Goal: Check status: Check status

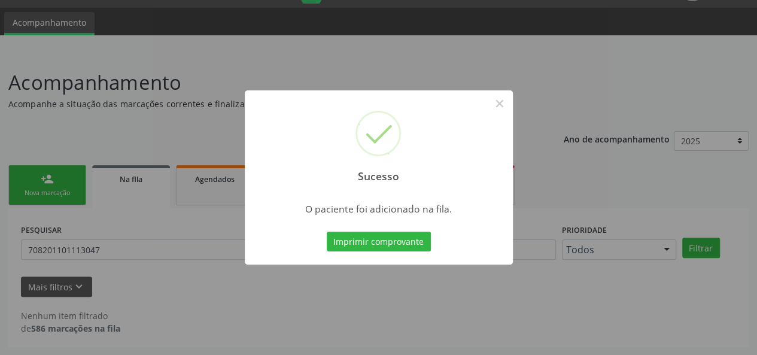
scroll to position [31, 0]
click at [502, 108] on button "×" at bounding box center [500, 103] width 20 height 20
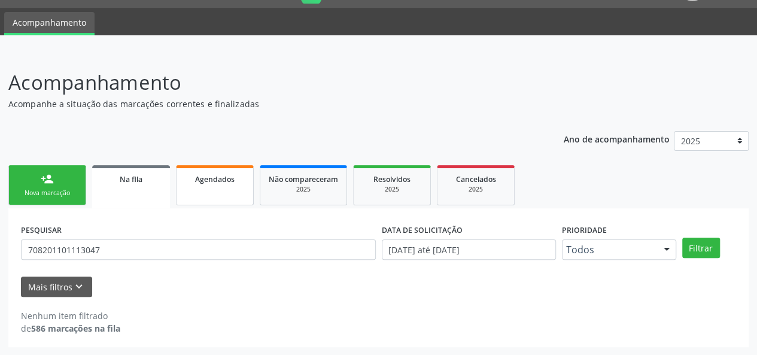
click at [220, 187] on link "Agendados" at bounding box center [215, 185] width 78 height 40
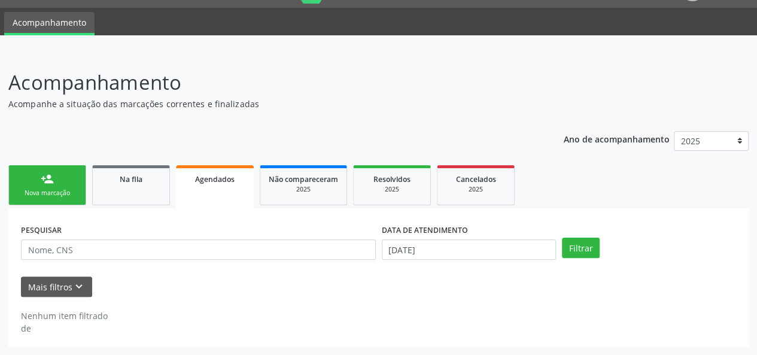
click at [34, 182] on link "person_add Nova marcação" at bounding box center [47, 185] width 78 height 40
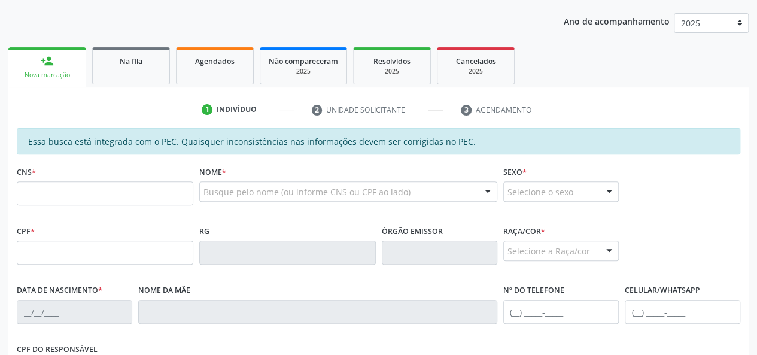
scroll to position [150, 0]
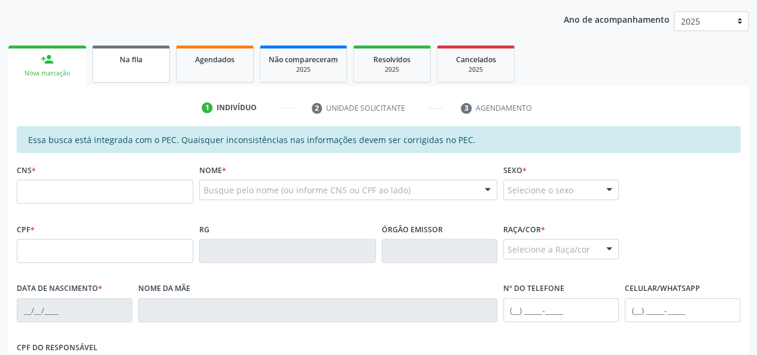
click at [135, 67] on link "Na fila" at bounding box center [131, 63] width 78 height 37
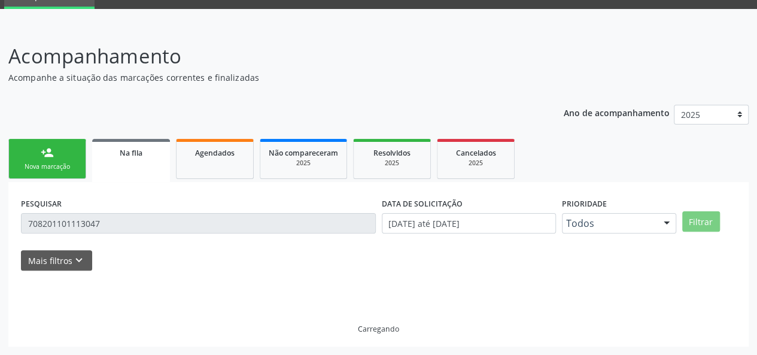
scroll to position [31, 0]
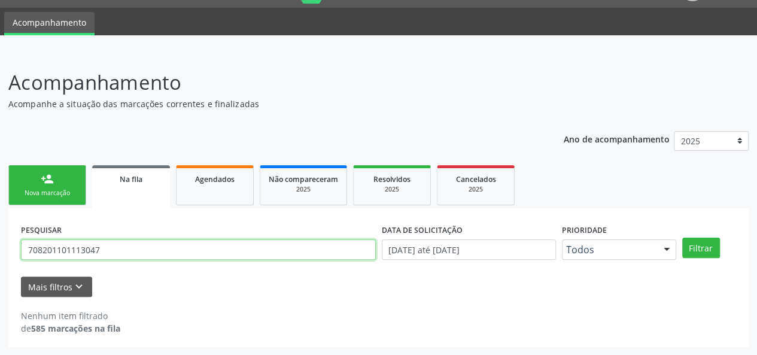
drag, startPoint x: 187, startPoint y: 254, endPoint x: 16, endPoint y: 259, distance: 170.7
click at [16, 259] on div "PESQUISAR 708201101113047 DATA DE SOLICITAÇÃO [DATE] até [DATE] Prioridade Todo…" at bounding box center [378, 277] width 740 height 139
type input "702301131524312"
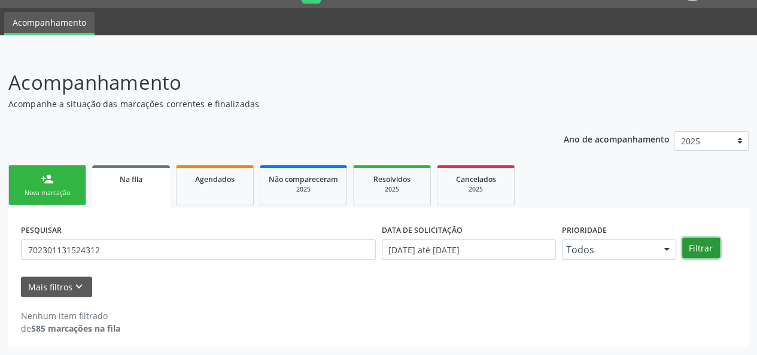
click at [698, 248] on button "Filtrar" at bounding box center [701, 248] width 38 height 20
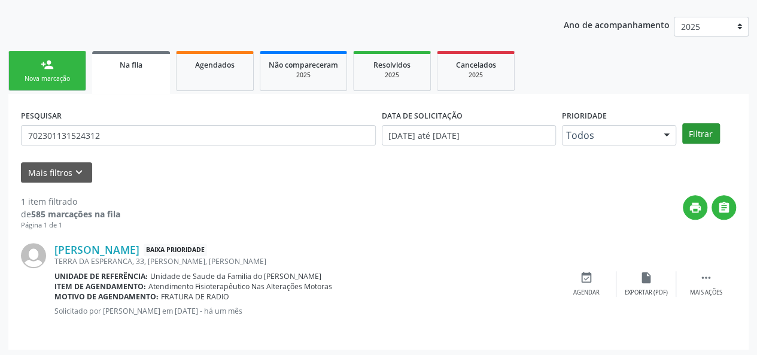
scroll to position [147, 0]
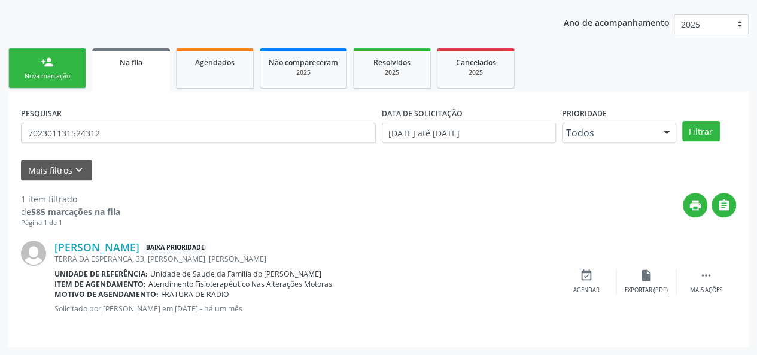
click at [163, 254] on div "TERRA DA ESPERANCA, 33, [PERSON_NAME], [PERSON_NAME]" at bounding box center [305, 259] width 502 height 10
click at [139, 247] on link "[PERSON_NAME]" at bounding box center [96, 247] width 85 height 13
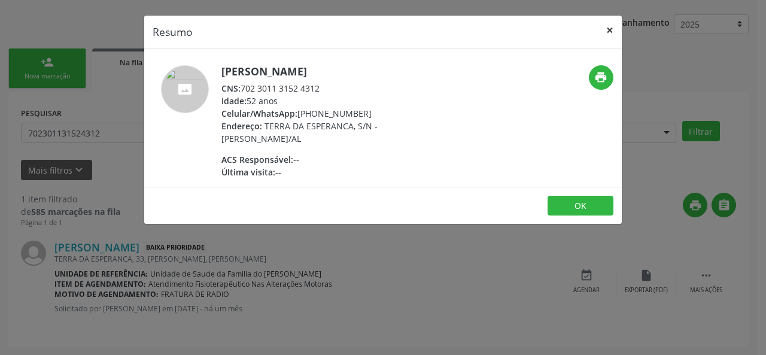
click at [611, 28] on button "×" at bounding box center [610, 30] width 24 height 29
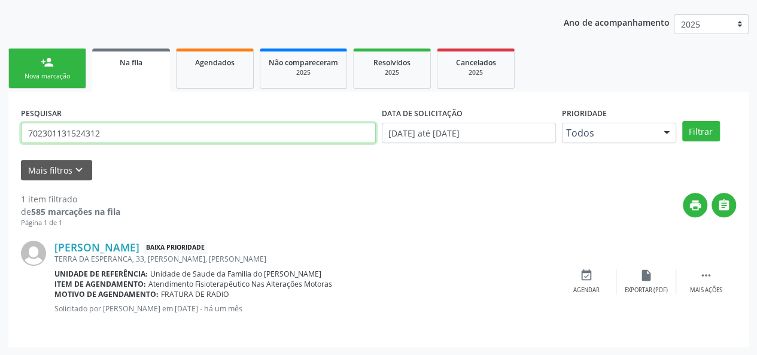
drag, startPoint x: 113, startPoint y: 133, endPoint x: 75, endPoint y: 98, distance: 51.6
click at [44, 133] on input "702301131524312" at bounding box center [198, 133] width 355 height 20
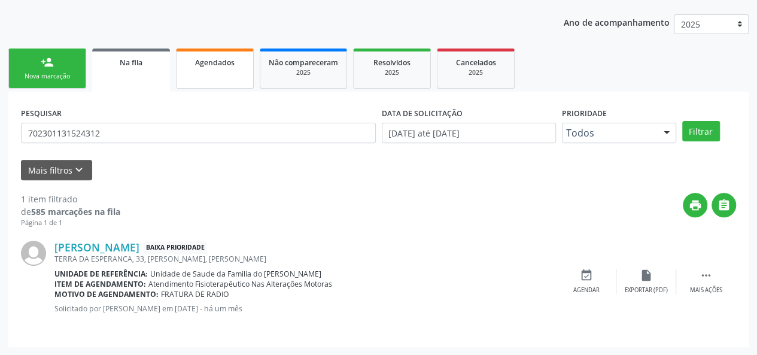
click at [239, 71] on link "Agendados" at bounding box center [215, 68] width 78 height 40
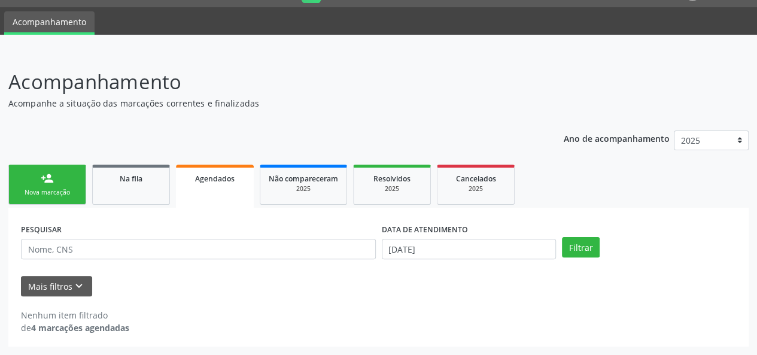
scroll to position [31, 0]
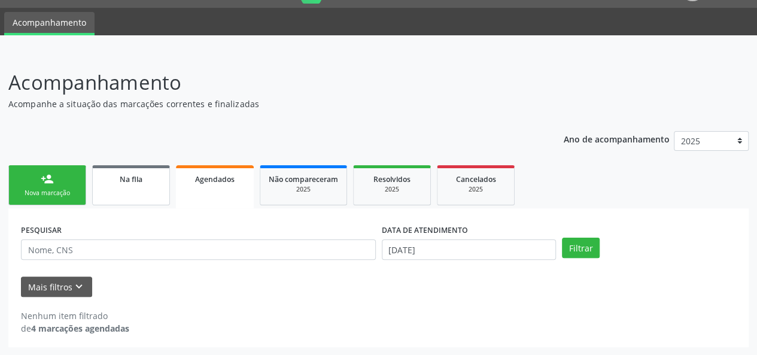
click at [150, 180] on div "Na fila" at bounding box center [131, 178] width 60 height 13
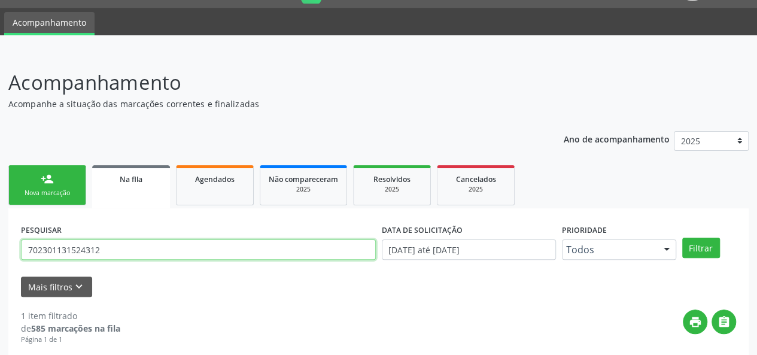
drag, startPoint x: 150, startPoint y: 250, endPoint x: 22, endPoint y: 251, distance: 128.1
click at [22, 251] on input "702301131524312" at bounding box center [198, 249] width 355 height 20
type input "[PERSON_NAME]"
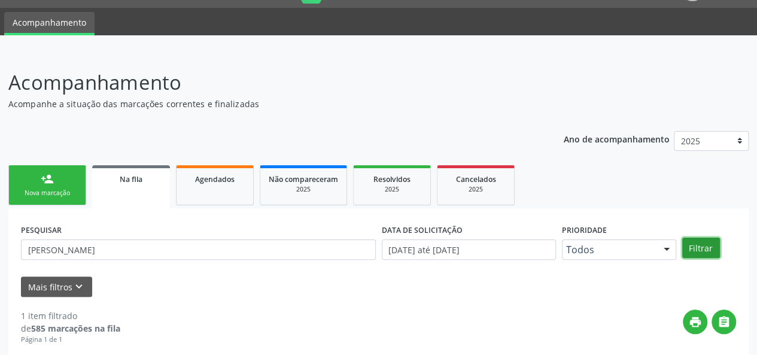
click at [701, 252] on button "Filtrar" at bounding box center [701, 248] width 38 height 20
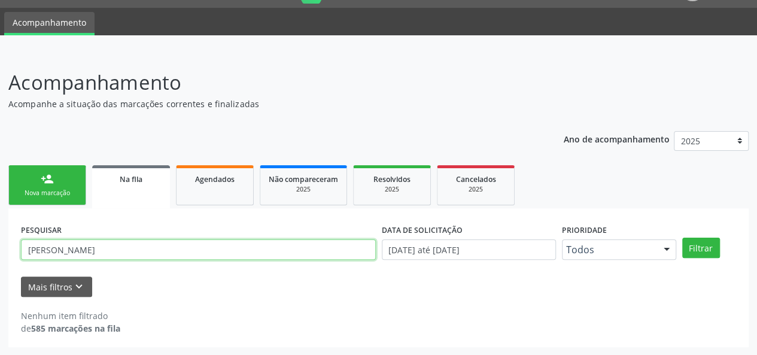
drag, startPoint x: 171, startPoint y: 253, endPoint x: 23, endPoint y: 253, distance: 147.2
click at [23, 253] on input "[PERSON_NAME]" at bounding box center [198, 249] width 355 height 20
